Goal: Navigation & Orientation: Understand site structure

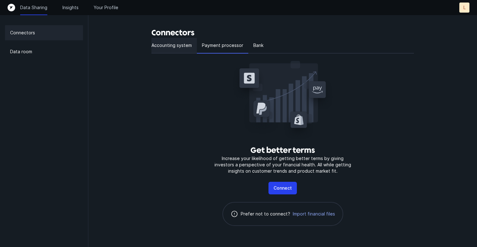
click at [164, 44] on p "Accounting system" at bounding box center [171, 46] width 40 height 8
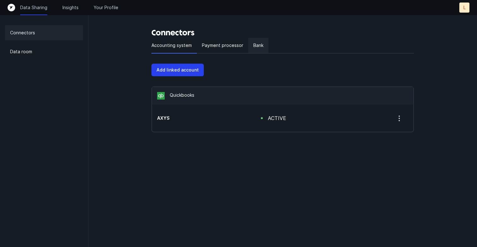
click at [263, 47] on div "Bank" at bounding box center [258, 46] width 20 height 16
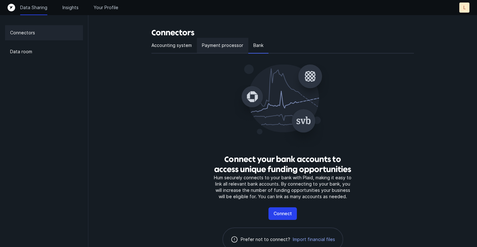
click at [219, 42] on p "Payment processor" at bounding box center [222, 46] width 41 height 8
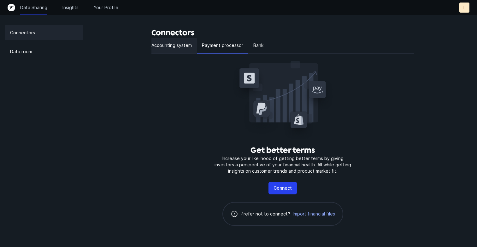
click at [156, 46] on p "Accounting system" at bounding box center [171, 46] width 40 height 8
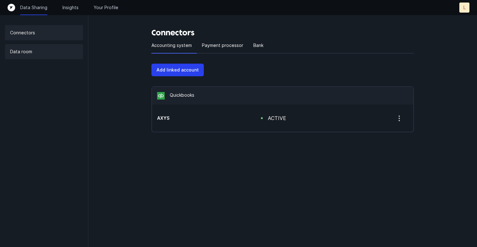
click at [24, 49] on p "Data room" at bounding box center [21, 52] width 22 height 8
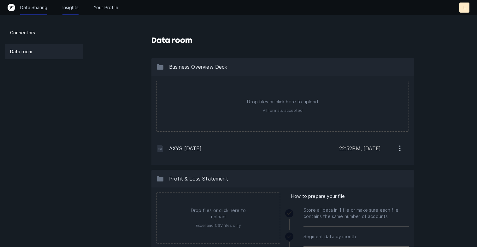
click at [71, 8] on p "Insights" at bounding box center [70, 7] width 16 height 6
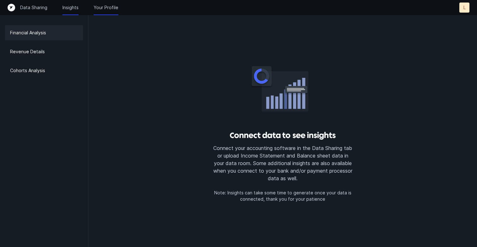
click at [100, 9] on p "Your Profile" at bounding box center [106, 7] width 25 height 6
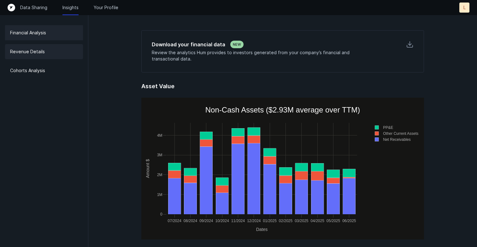
click at [38, 50] on p "Revenue Details" at bounding box center [27, 52] width 35 height 8
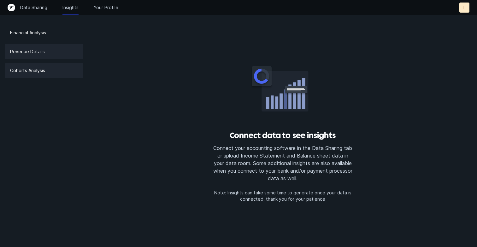
click at [40, 71] on p "Cohorts Analysis" at bounding box center [27, 71] width 35 height 8
click at [39, 5] on p "Data Sharing" at bounding box center [33, 7] width 27 height 6
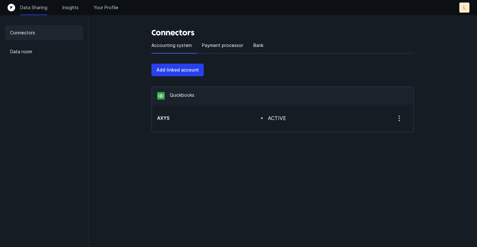
click at [11, 11] on div "Data Sharing Insights Your Profile L L" at bounding box center [239, 8] width 462 height 10
click at [11, 8] on icon "Top" at bounding box center [12, 8] width 8 height 8
